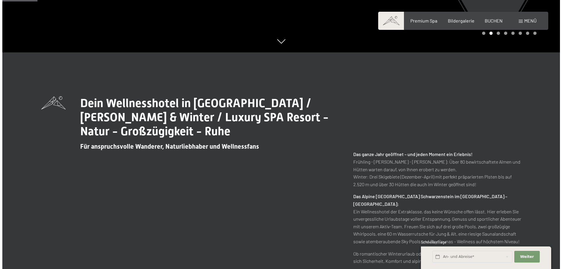
scroll to position [205, 0]
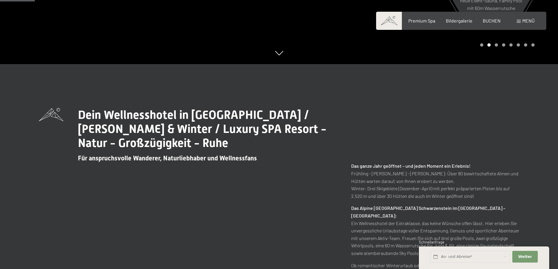
click at [517, 22] on div "Menü" at bounding box center [526, 21] width 18 height 6
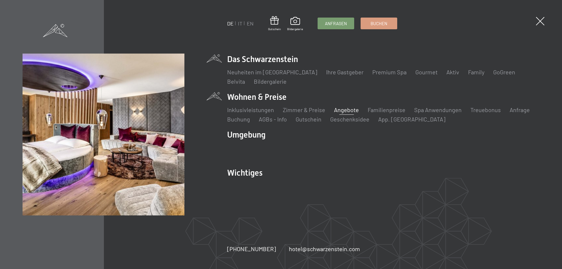
click at [344, 109] on link "Angebote" at bounding box center [346, 109] width 25 height 7
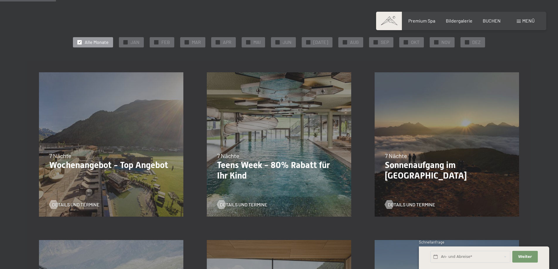
scroll to position [117, 0]
click at [374, 40] on div at bounding box center [376, 42] width 4 height 4
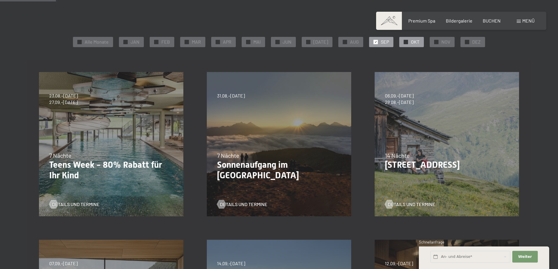
click at [405, 41] on span "✓" at bounding box center [406, 42] width 2 height 4
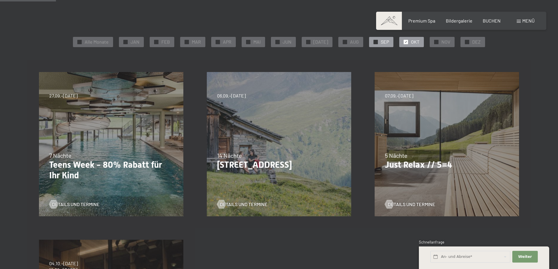
click at [375, 40] on span "✓" at bounding box center [376, 42] width 2 height 4
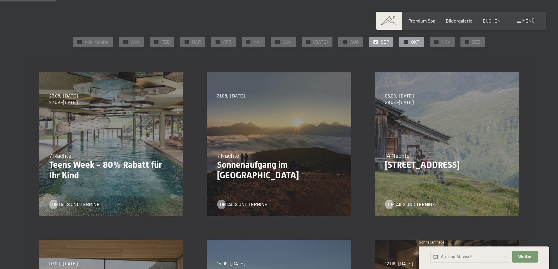
click at [405, 41] on span "✓" at bounding box center [406, 42] width 2 height 4
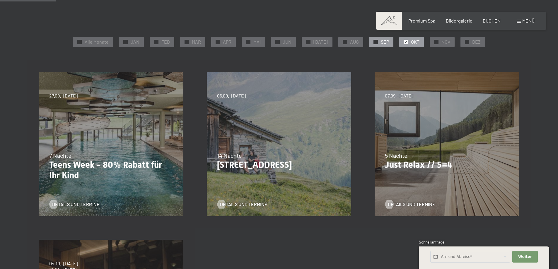
click at [375, 41] on span "✓" at bounding box center [376, 42] width 2 height 4
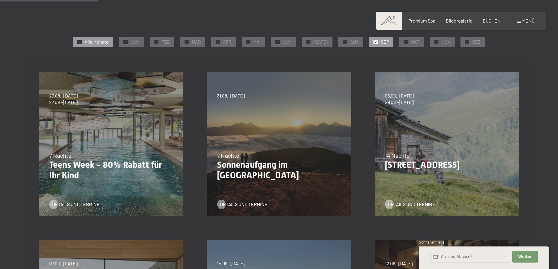
click at [81, 42] on span "✓" at bounding box center [80, 42] width 2 height 4
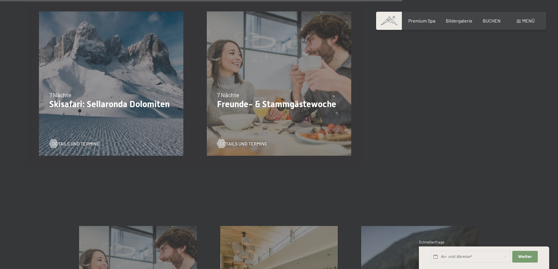
scroll to position [820, 0]
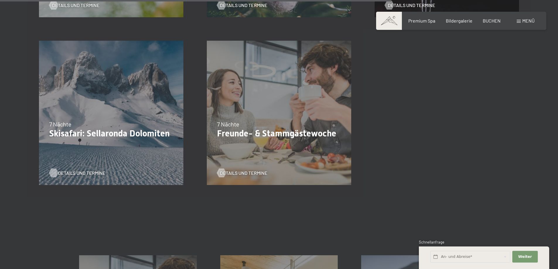
click at [63, 172] on span "Details und Termine" at bounding box center [81, 173] width 47 height 6
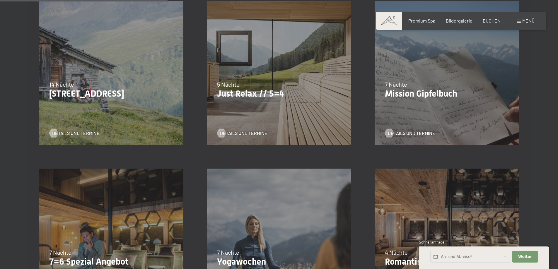
scroll to position [352, 0]
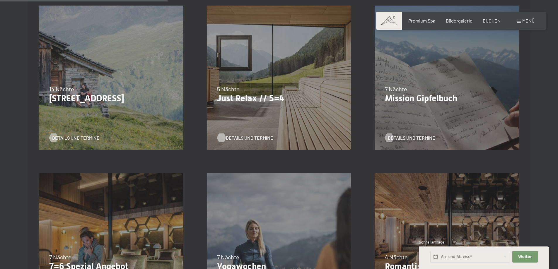
click at [246, 135] on span "Details und Termine" at bounding box center [249, 138] width 47 height 6
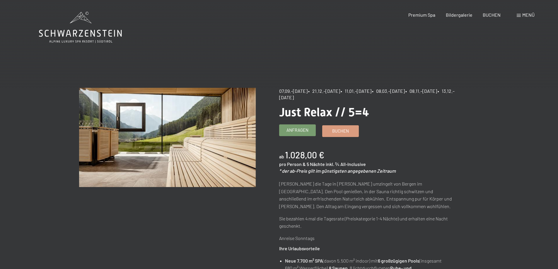
click at [295, 130] on span "Anfragen" at bounding box center [298, 130] width 22 height 6
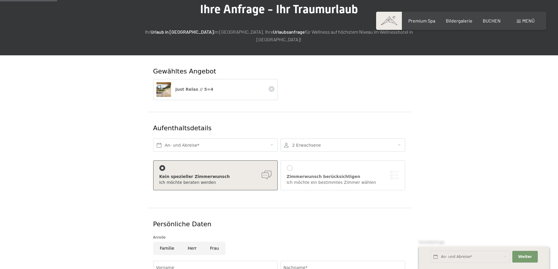
scroll to position [59, 0]
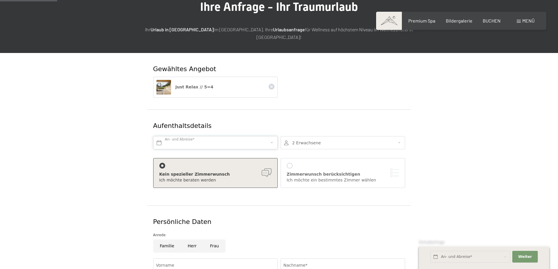
click at [167, 136] on input "text" at bounding box center [215, 142] width 125 height 13
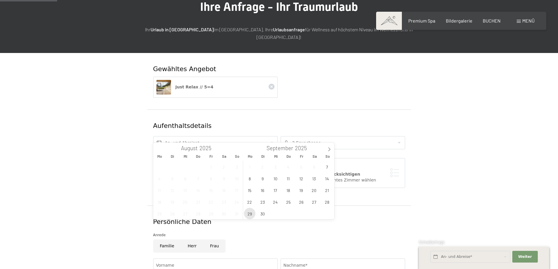
click at [248, 215] on span "29" at bounding box center [249, 213] width 11 height 11
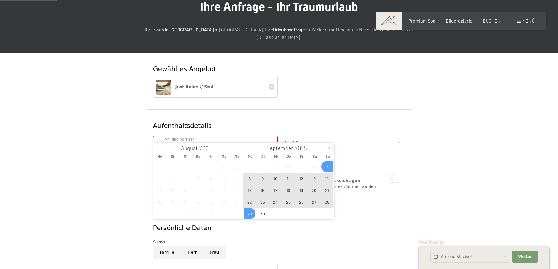
click at [327, 146] on span at bounding box center [329, 148] width 10 height 10
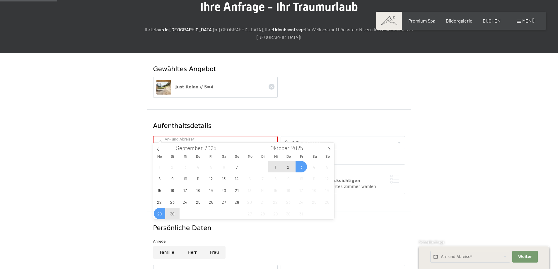
click at [303, 167] on span "3" at bounding box center [301, 166] width 11 height 11
type input "[DATE] - [DATE]"
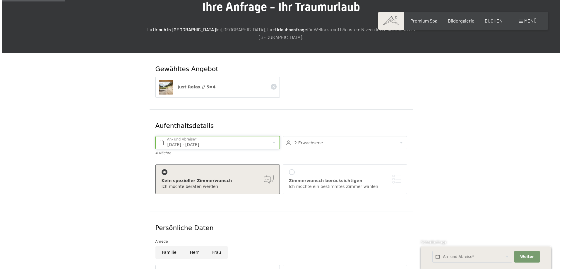
scroll to position [88, 0]
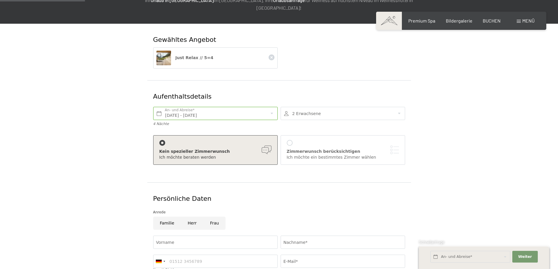
click at [286, 135] on div "[PERSON_NAME] berücksichtigen Ich möchte ein bestimmtes Zimmer wählen" at bounding box center [343, 150] width 125 height 30
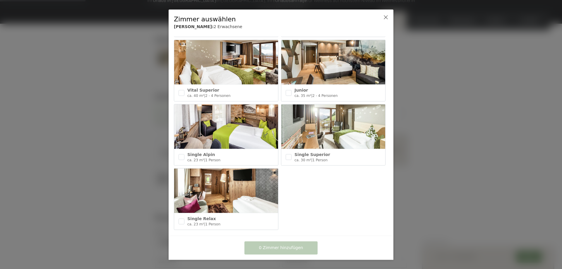
scroll to position [233, 0]
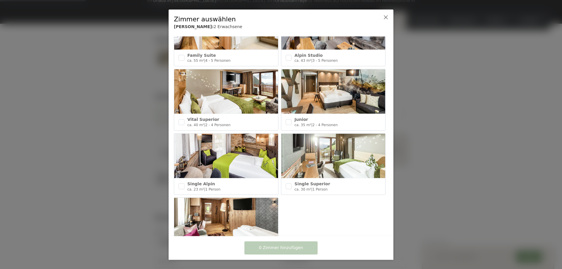
click at [290, 117] on div "Junior ca. 35 m² | 2 - 4 Personen" at bounding box center [334, 122] width 104 height 16
checkbox input "true"
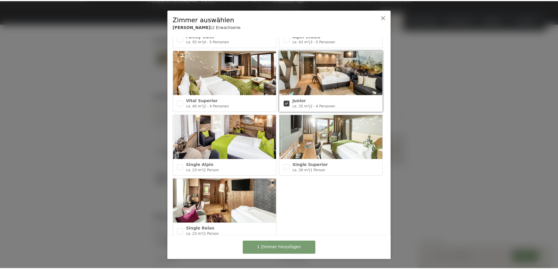
scroll to position [262, 0]
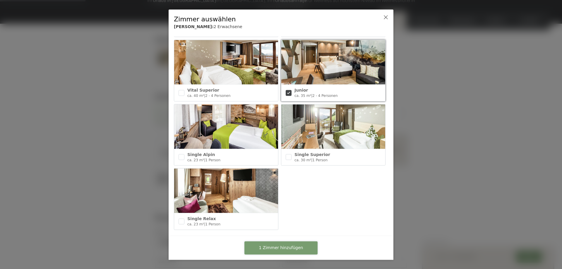
click at [301, 247] on button "1 Zimmer hinzufügen" at bounding box center [281, 247] width 73 height 13
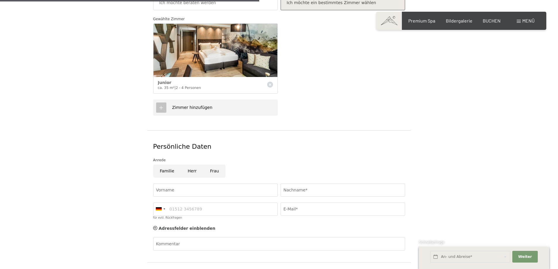
scroll to position [322, 0]
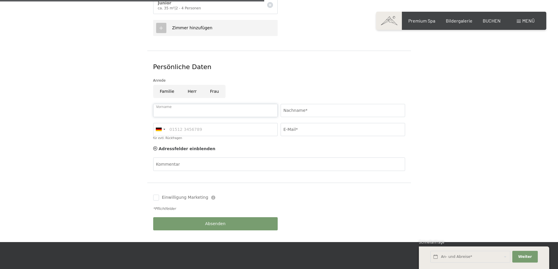
click at [171, 105] on input "Vorname" at bounding box center [215, 110] width 125 height 13
type input "[PERSON_NAME]"
type input "Hufer"
type input "09101997629"
type input "[EMAIL_ADDRESS][DOMAIN_NAME]"
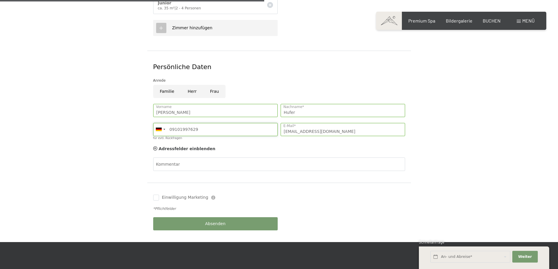
drag, startPoint x: 205, startPoint y: 121, endPoint x: 146, endPoint y: 123, distance: 58.9
click at [146, 123] on form "Gewähltes Angebot Just Relax // 5=4 Aufenthaltsdetails [DATE] - [DATE] An- und …" at bounding box center [279, 15] width 400 height 453
click at [209, 123] on input "09101997629" at bounding box center [215, 129] width 125 height 13
drag, startPoint x: 202, startPoint y: 121, endPoint x: 163, endPoint y: 118, distance: 39.4
click at [163, 123] on div "[GEOGRAPHIC_DATA] ([GEOGRAPHIC_DATA]) +49 [GEOGRAPHIC_DATA] ([GEOGRAPHIC_DATA])…" at bounding box center [215, 129] width 125 height 13
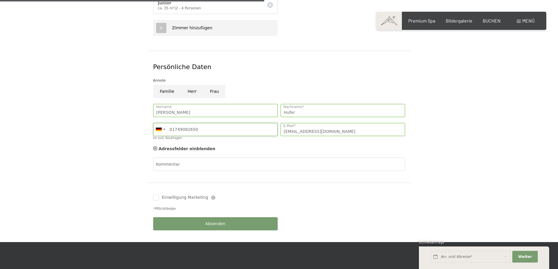
type input "01749082650"
drag, startPoint x: 124, startPoint y: 153, endPoint x: 126, endPoint y: 149, distance: 4.7
click at [125, 152] on form "Gewähltes Angebot Just Relax // 5=4 Aufenthaltsdetails [DATE] - [DATE] An- und …" at bounding box center [279, 15] width 400 height 453
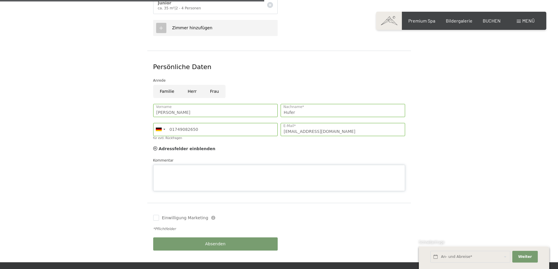
click at [184, 165] on textarea "Kommentar" at bounding box center [279, 178] width 252 height 26
click at [176, 165] on textarea "Guten Tag, bitte auch alternativ das "romantische Auszeit" at bounding box center [279, 178] width 252 height 26
click at [297, 165] on textarea "Guten Tag, könnten Sie bitte auch alternativ das "romantische Auszeit" at bounding box center [279, 178] width 252 height 26
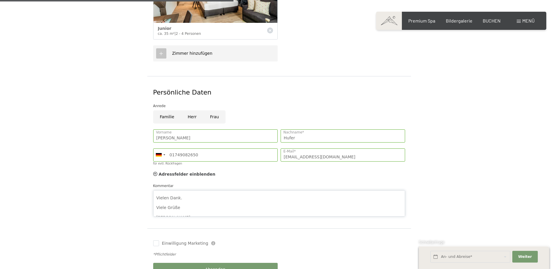
scroll to position [352, 0]
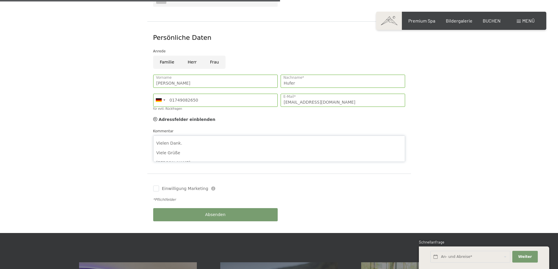
type textarea "Guten Tag, könnten Sie bitte auch alternativ das "romantische Auszeit" Angebot …"
click at [153, 184] on div "Einwilligung Marketing Der Unterfertigte, der die Aufklärung laut Link gelesen …" at bounding box center [215, 189] width 127 height 12
click at [154, 186] on input "Einwilligung Marketing" at bounding box center [156, 189] width 6 height 6
checkbox input "true"
click at [204, 208] on button "Absenden" at bounding box center [215, 214] width 125 height 13
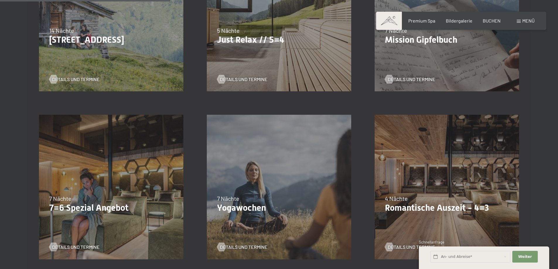
scroll to position [439, 0]
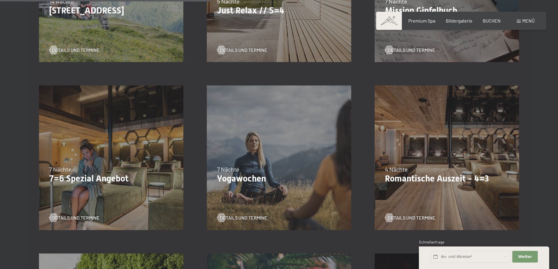
click at [441, 173] on div "4 Nächte" at bounding box center [447, 169] width 124 height 8
click at [410, 217] on span "Details und Termine" at bounding box center [417, 218] width 47 height 6
